Goal: Entertainment & Leisure: Consume media (video, audio)

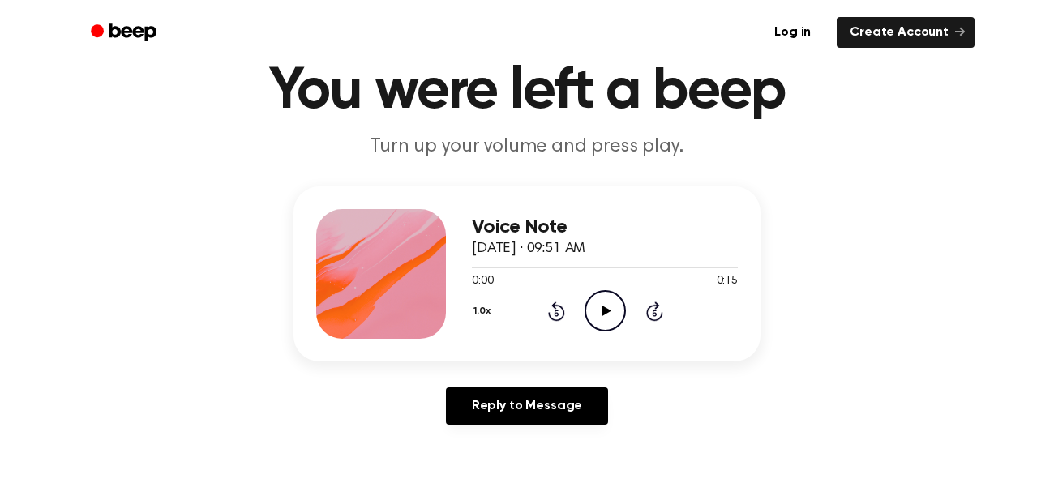
scroll to position [6, 0]
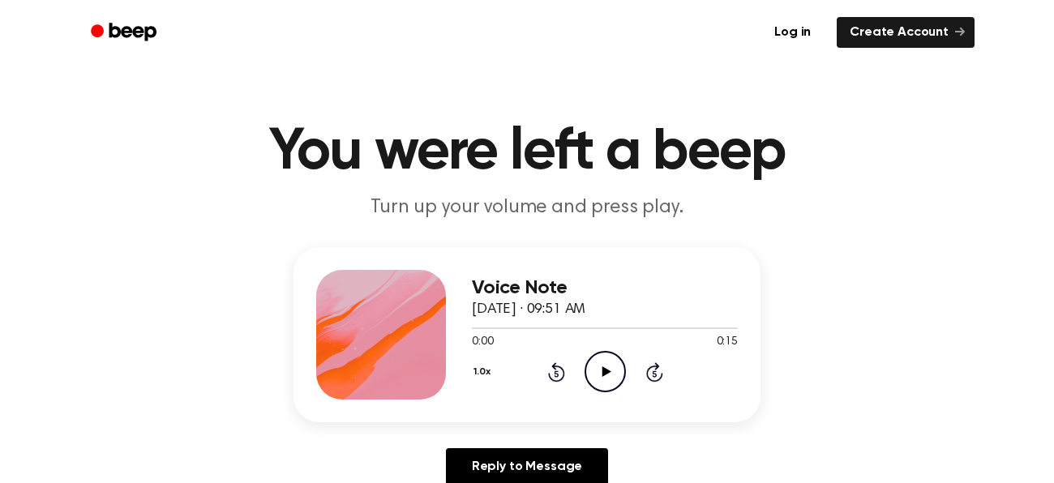
click at [618, 360] on icon "Play Audio" at bounding box center [605, 371] width 41 height 41
click at [599, 373] on icon "Play Audio" at bounding box center [605, 371] width 41 height 41
click at [599, 373] on icon "Pause Audio" at bounding box center [605, 371] width 41 height 41
drag, startPoint x: 520, startPoint y: 327, endPoint x: 469, endPoint y: 333, distance: 50.7
click at [469, 333] on div "Voice Note October 9, 2025 · 09:51 AM 0:03 0:15 Your browser does not support t…" at bounding box center [527, 334] width 467 height 175
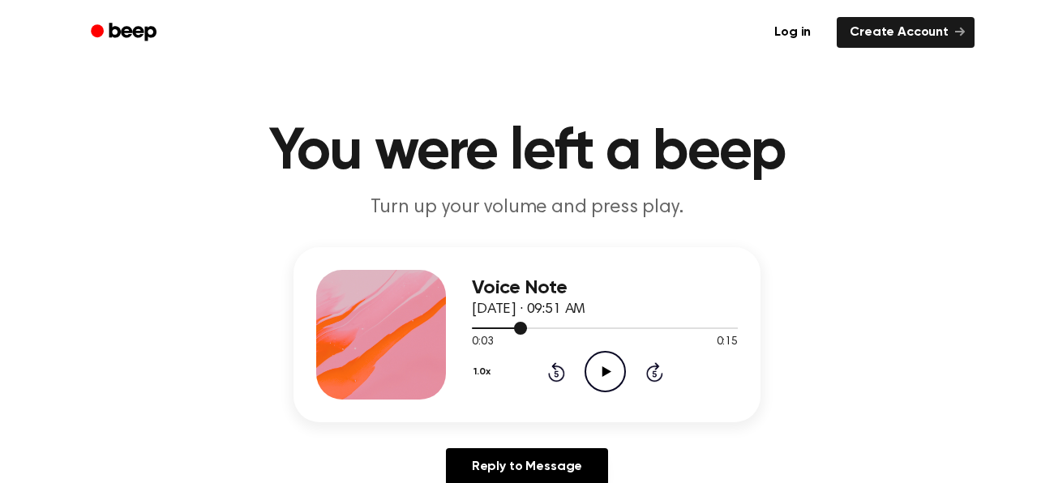
click at [477, 328] on div at bounding box center [499, 329] width 55 height 2
click at [602, 376] on icon "Play Audio" at bounding box center [605, 371] width 41 height 41
click at [602, 380] on icon "Play Audio" at bounding box center [605, 371] width 41 height 41
click at [783, 27] on link "Log in" at bounding box center [792, 32] width 69 height 37
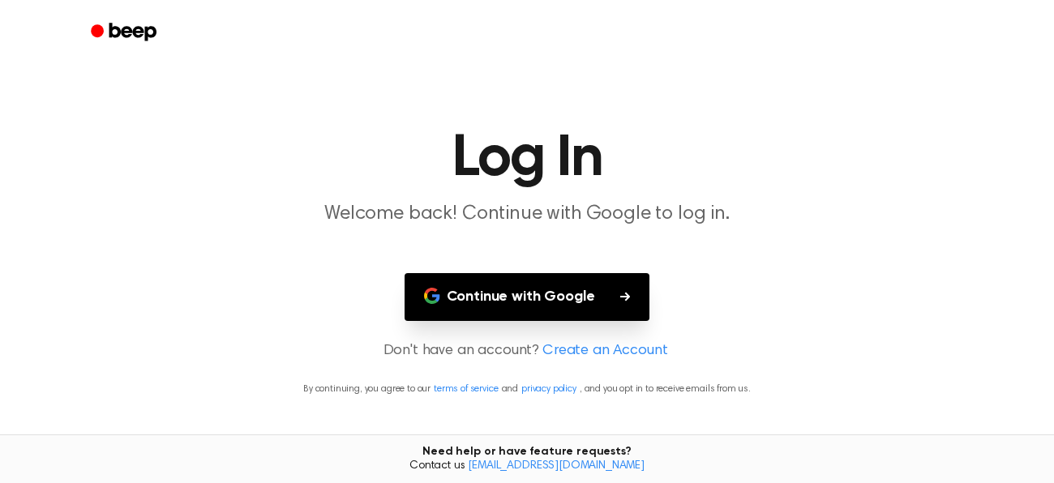
click at [110, 31] on icon "Beep" at bounding box center [132, 32] width 47 height 18
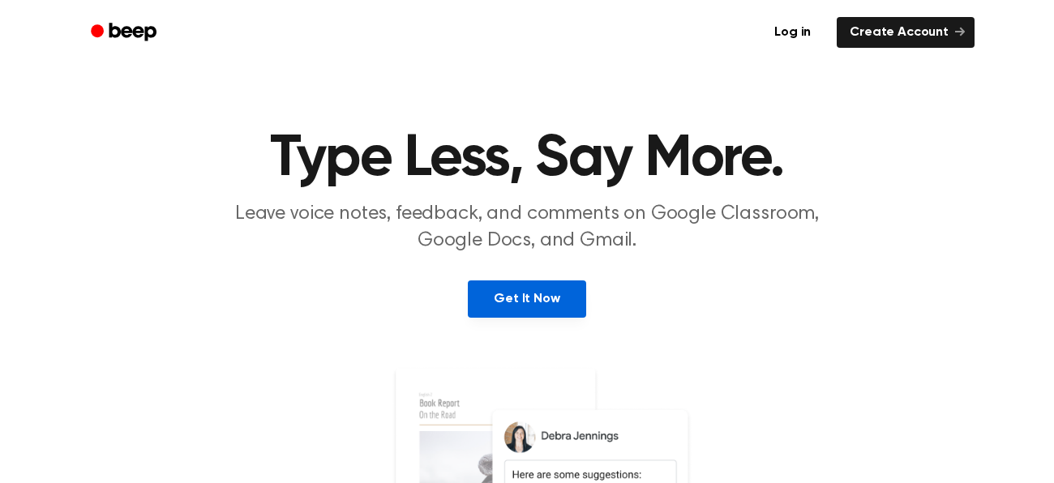
click at [551, 298] on link "Get It Now" at bounding box center [527, 299] width 118 height 37
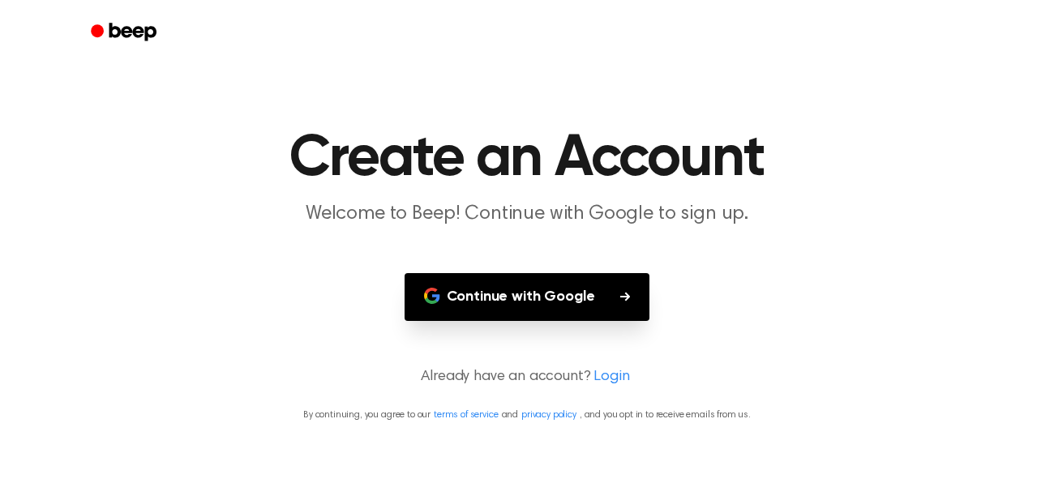
click at [126, 24] on icon "Beep" at bounding box center [125, 32] width 69 height 24
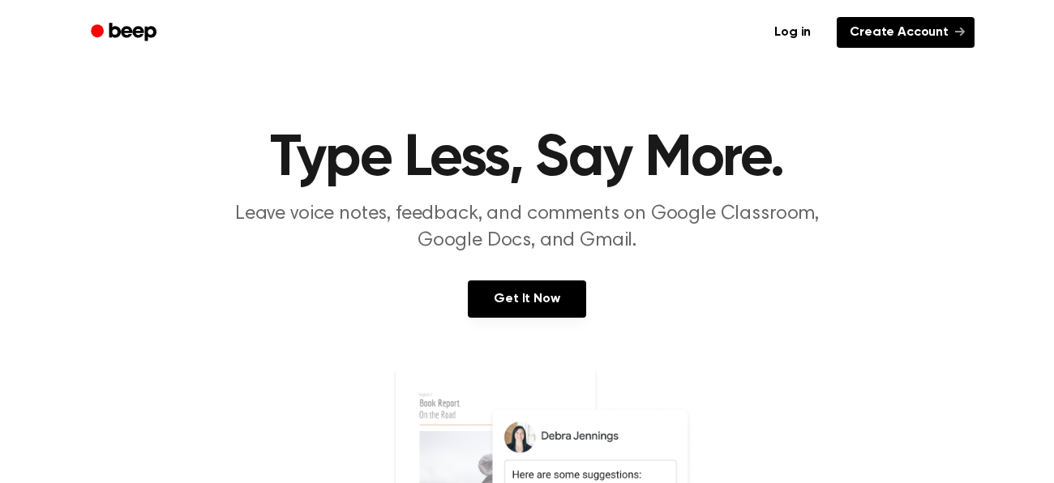
click at [908, 19] on link "Create Account" at bounding box center [906, 32] width 138 height 31
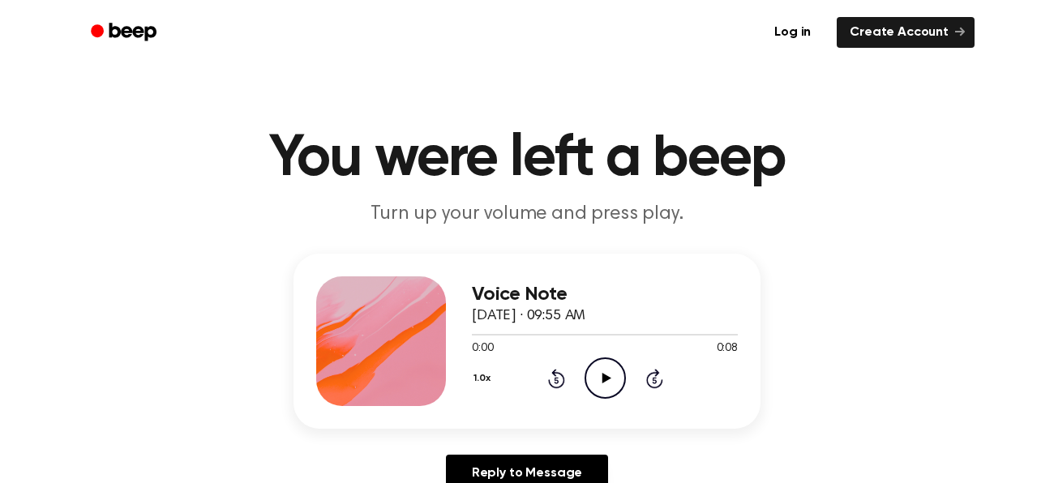
click at [606, 374] on icon "Play Audio" at bounding box center [605, 378] width 41 height 41
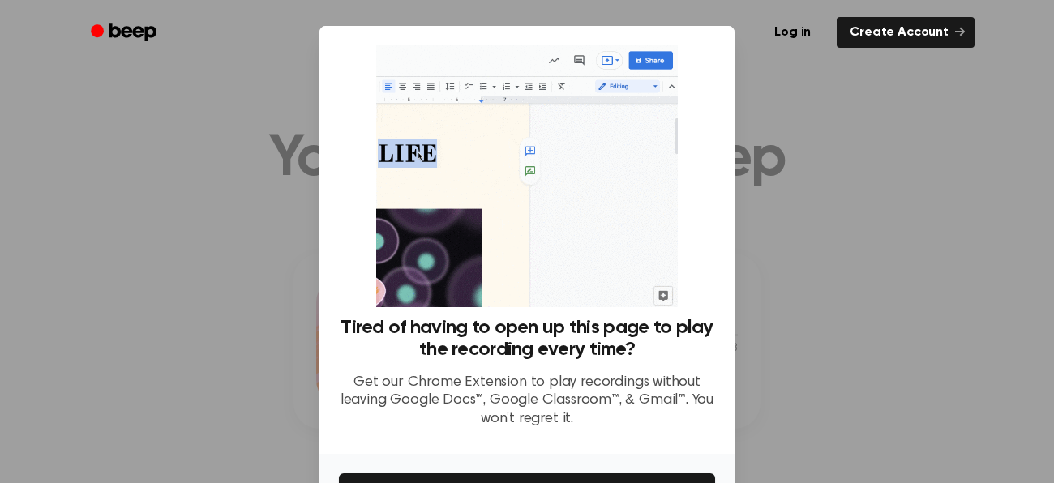
click at [808, 222] on div at bounding box center [527, 241] width 1054 height 483
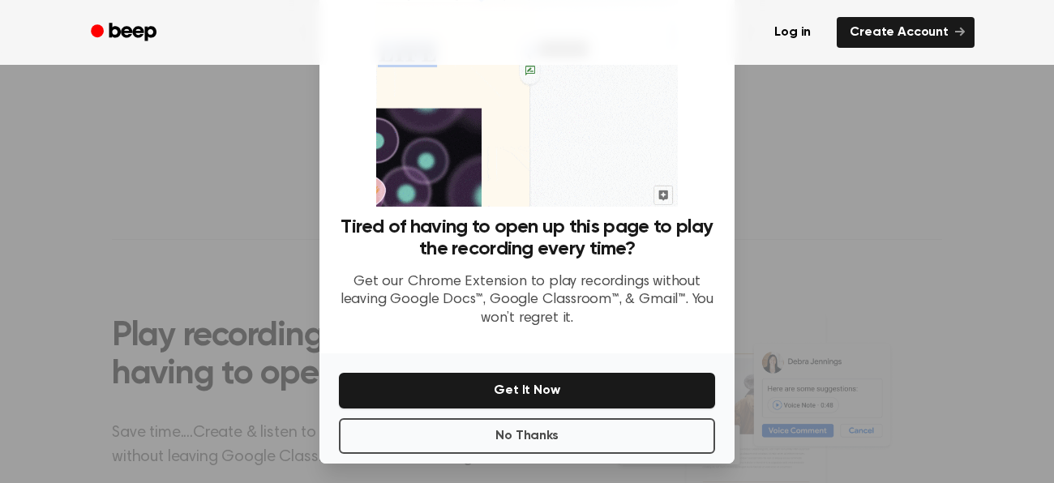
scroll to position [103, 0]
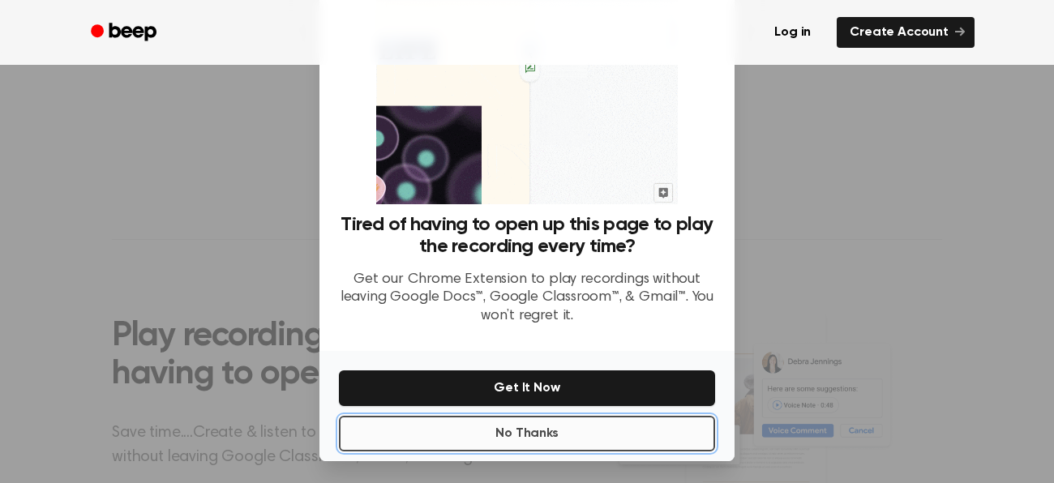
click at [611, 431] on button "No Thanks" at bounding box center [527, 434] width 376 height 36
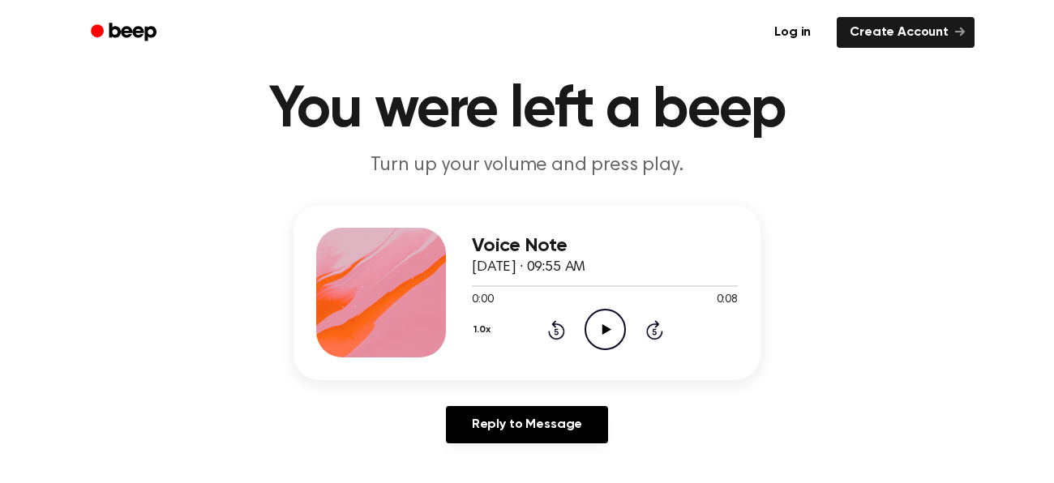
scroll to position [31, 0]
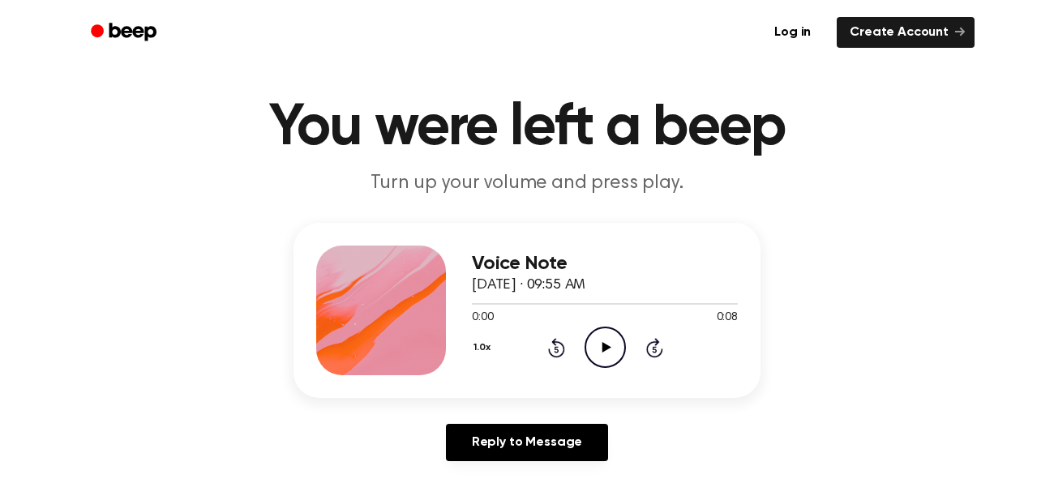
click at [604, 342] on icon "Play Audio" at bounding box center [605, 347] width 41 height 41
click at [556, 349] on icon "Rewind 5 seconds" at bounding box center [556, 347] width 18 height 21
click at [555, 349] on icon "Rewind 5 seconds" at bounding box center [556, 347] width 18 height 21
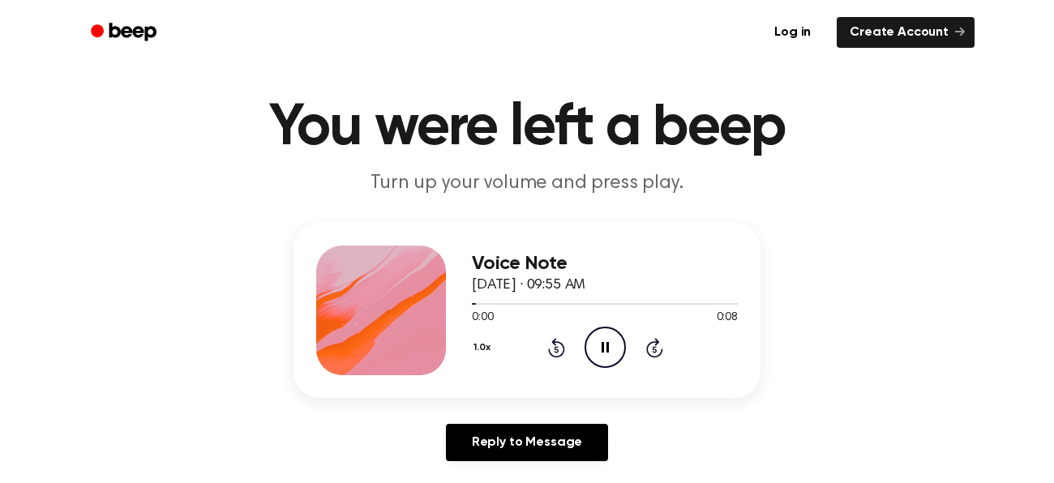
click at [555, 349] on icon "Rewind 5 seconds" at bounding box center [556, 347] width 18 height 21
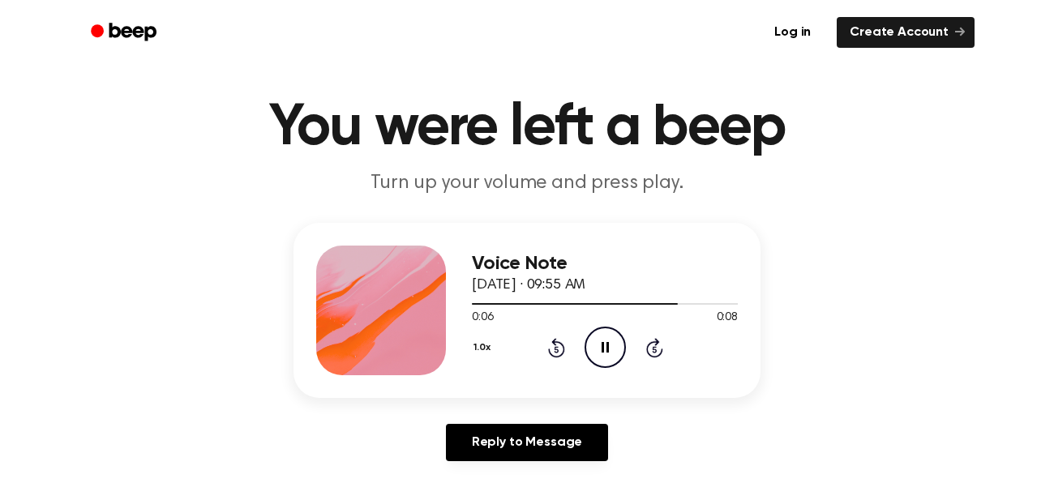
click at [603, 351] on icon "Pause Audio" at bounding box center [605, 347] width 41 height 41
